Goal: Information Seeking & Learning: Learn about a topic

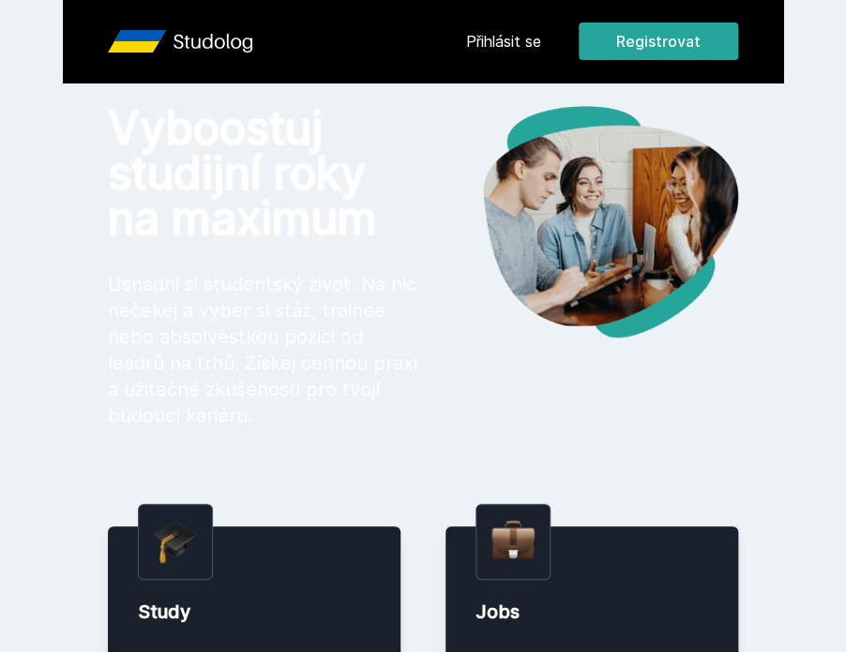
scroll to position [23, 0]
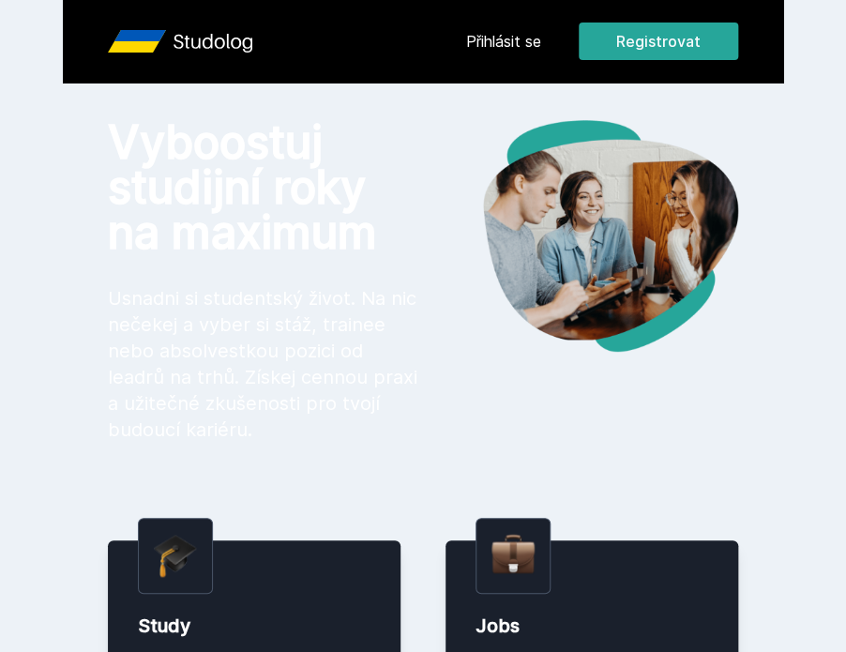
click at [504, 48] on link "Přihlásit se" at bounding box center [503, 41] width 75 height 23
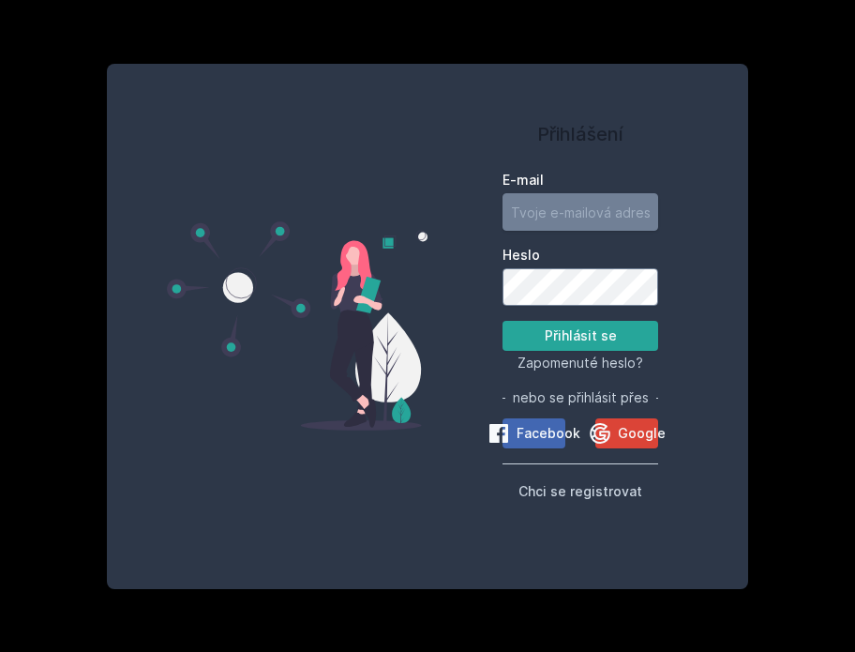
type input "[EMAIL_ADDRESS][DOMAIN_NAME]"
click at [584, 341] on button "Přihlásit se" at bounding box center [581, 336] width 156 height 30
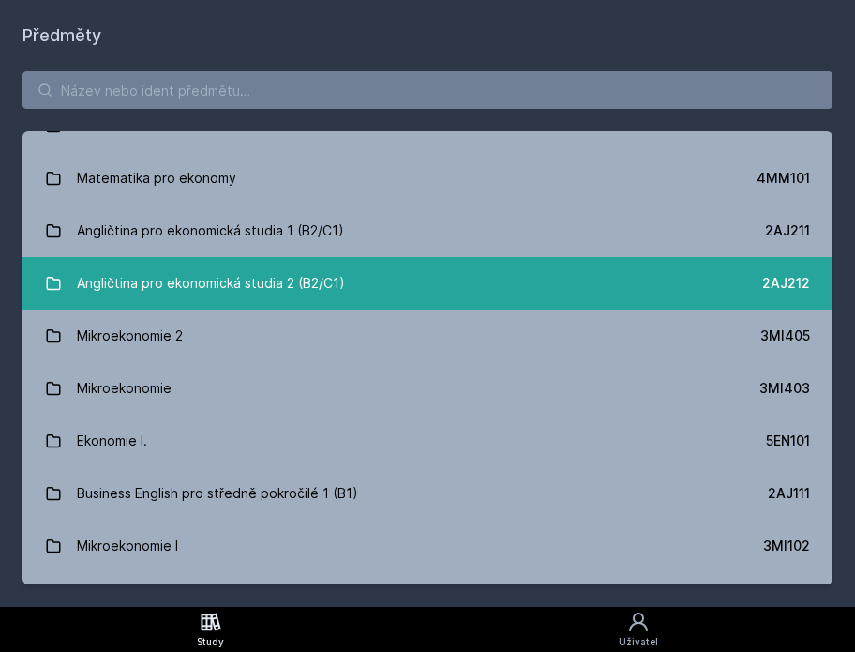
scroll to position [131, 0]
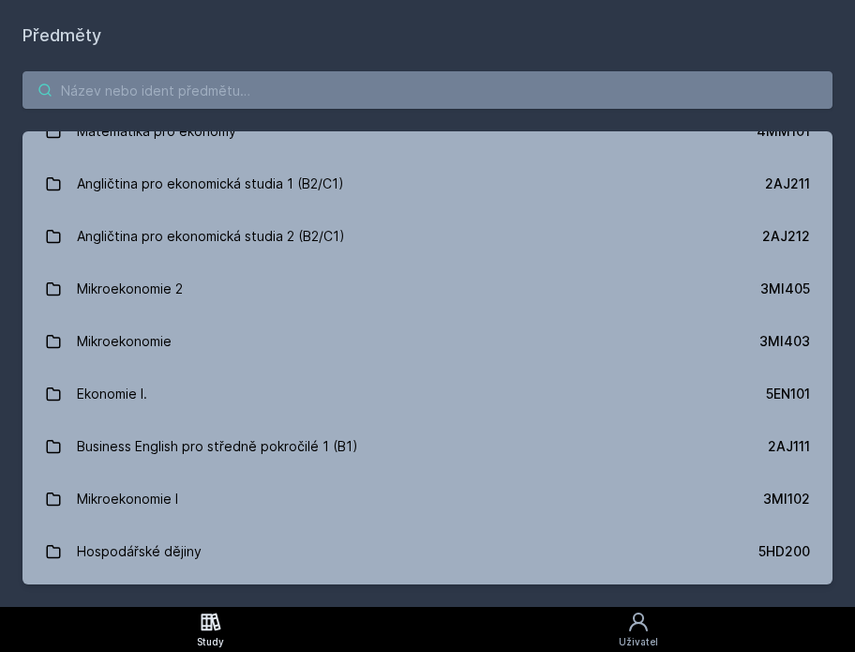
click at [440, 89] on input "search" at bounding box center [428, 90] width 810 height 38
type input "k"
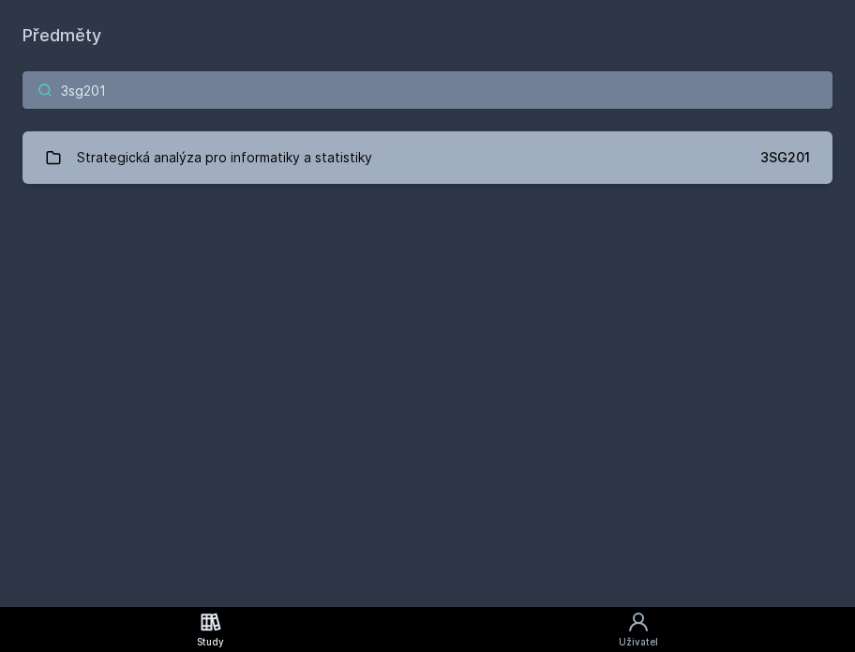
scroll to position [0, 0]
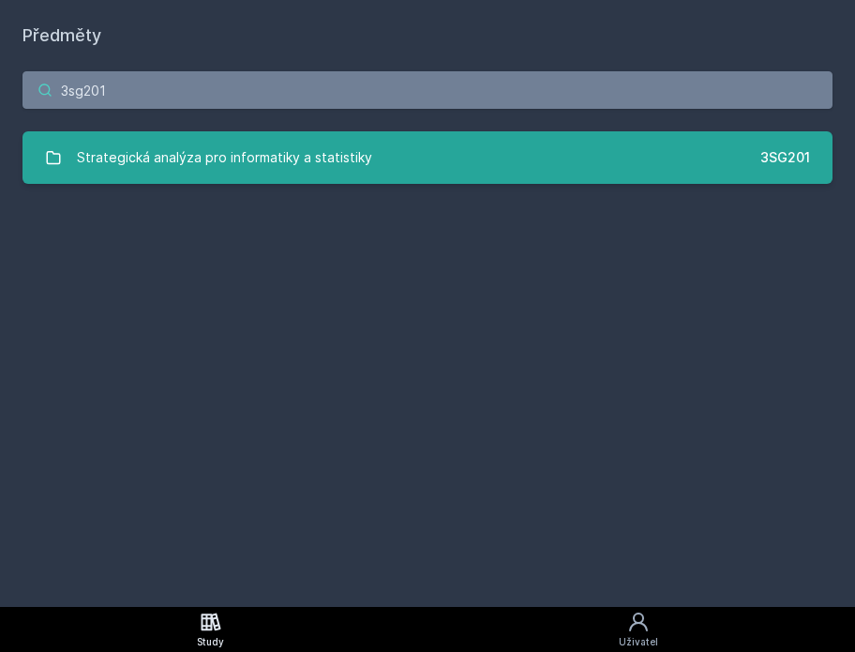
type input "3sg201"
click at [361, 171] on div "Strategická analýza pro informatiky a statistiky" at bounding box center [224, 158] width 295 height 38
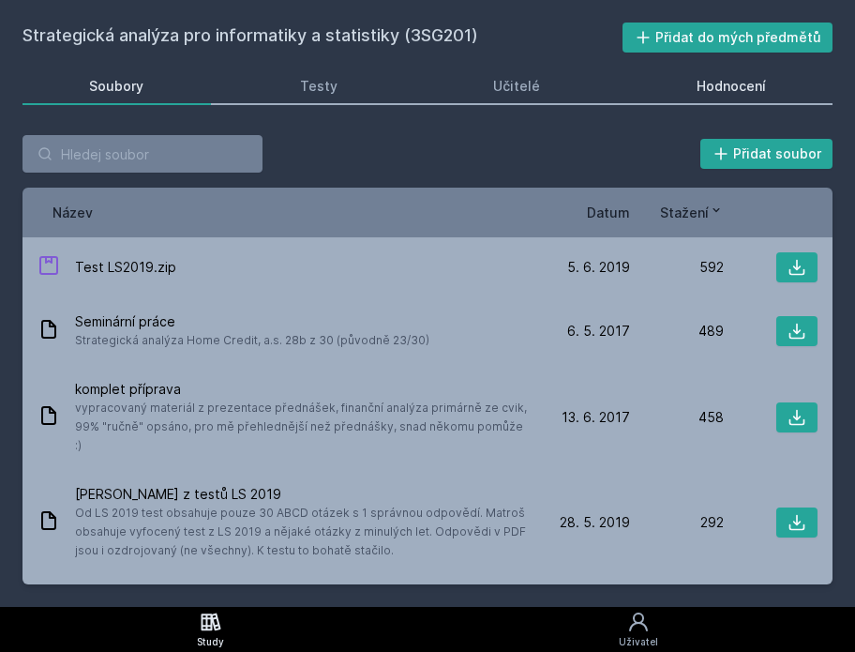
click at [709, 75] on link "Hodnocení" at bounding box center [731, 87] width 203 height 38
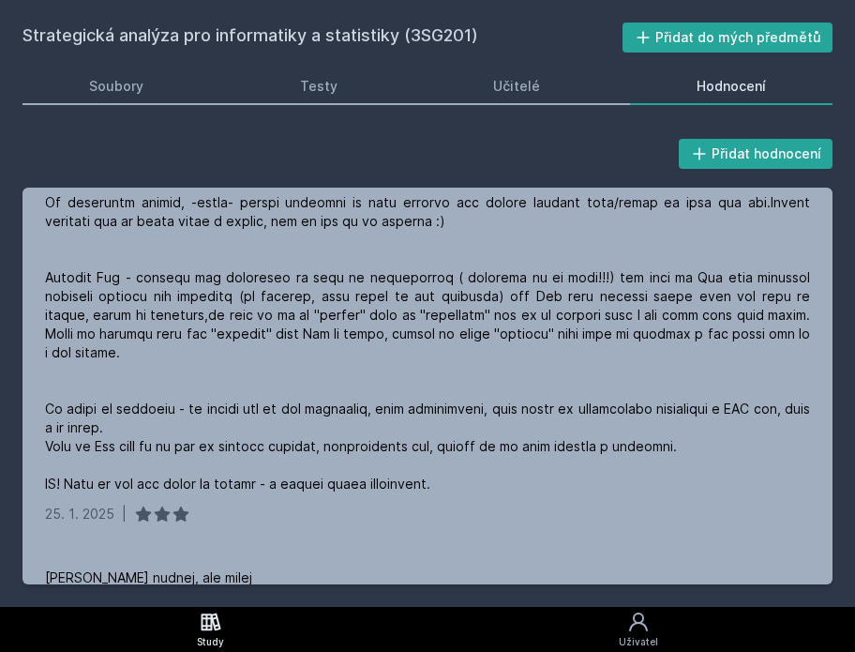
scroll to position [227, 0]
